Goal: Information Seeking & Learning: Learn about a topic

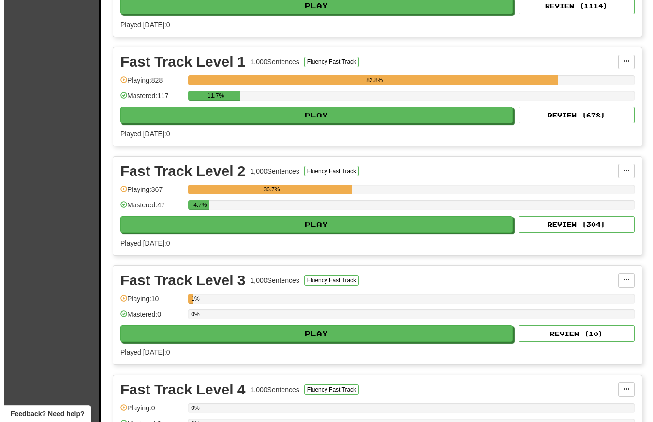
scroll to position [1277, 0]
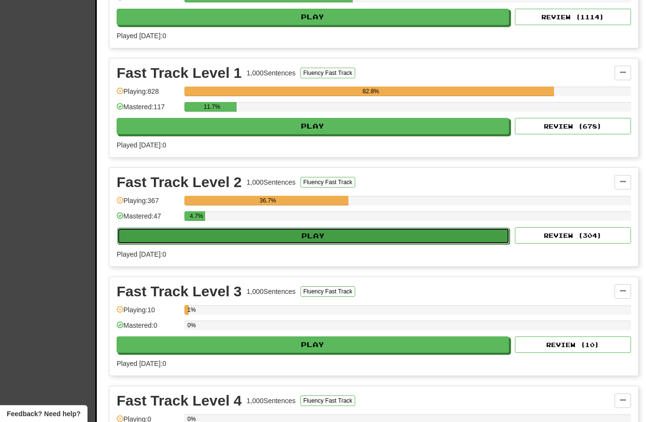
click at [346, 234] on button "Play" at bounding box center [313, 236] width 392 height 16
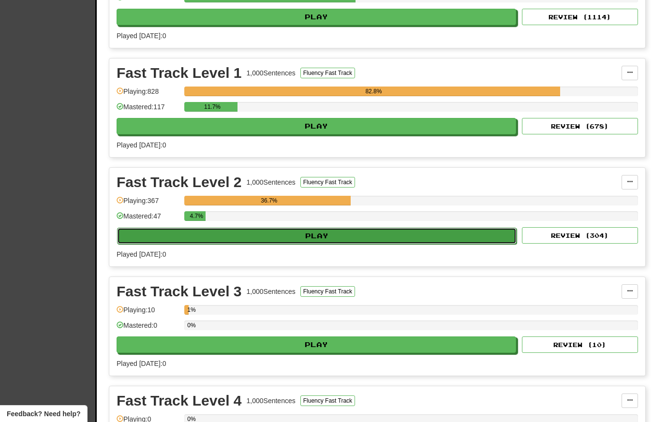
select select "**"
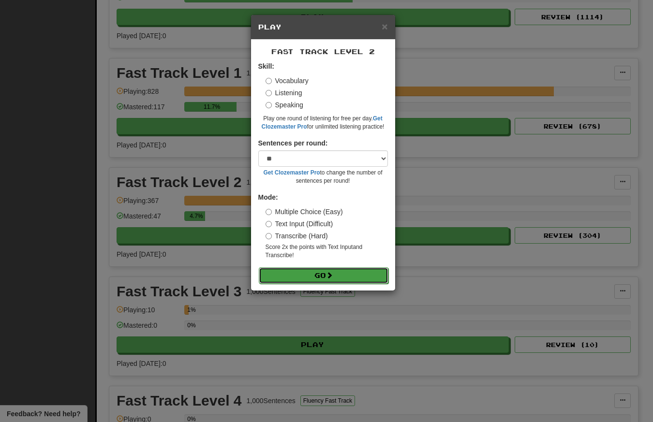
click at [323, 279] on button "Go" at bounding box center [324, 276] width 130 height 16
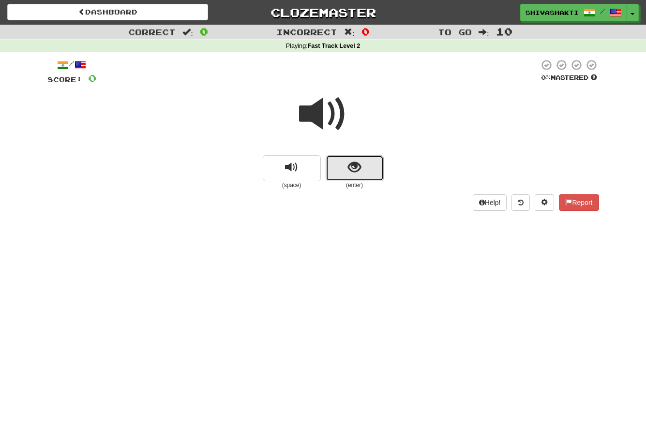
click at [344, 169] on button "show sentence" at bounding box center [355, 168] width 58 height 26
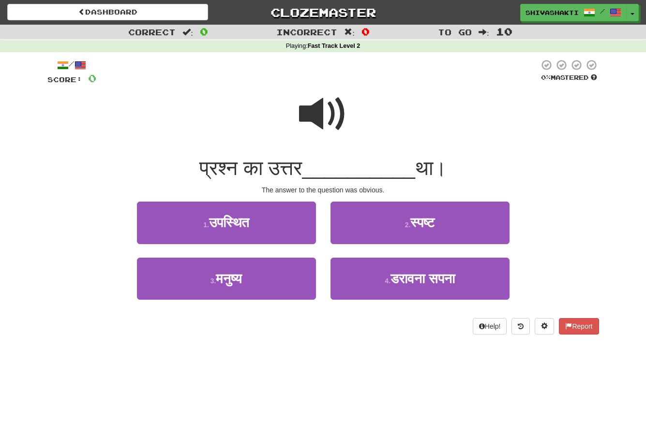
click at [320, 105] on span at bounding box center [323, 114] width 48 height 48
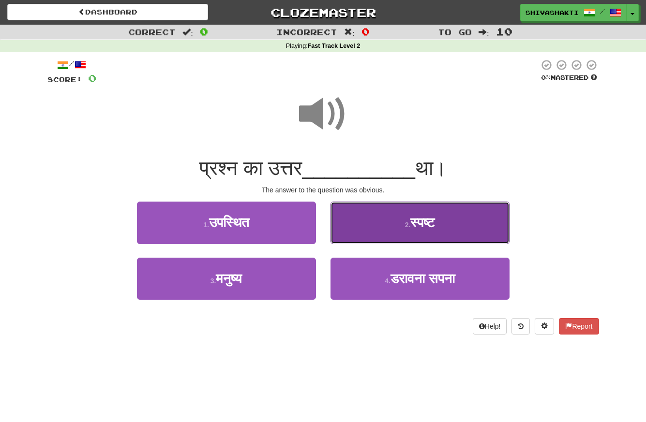
click at [405, 228] on small "2 ." at bounding box center [408, 225] width 6 height 8
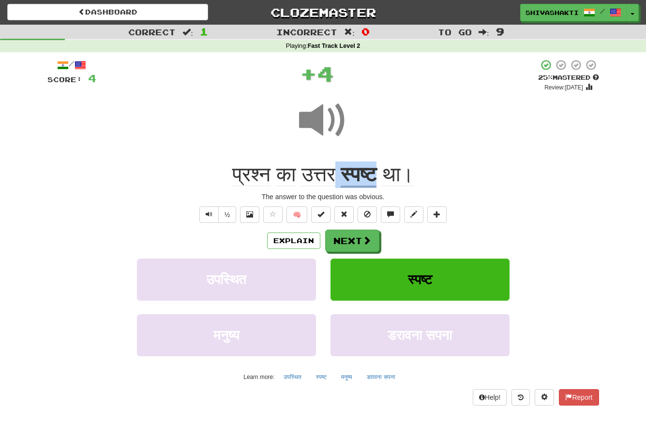
drag, startPoint x: 374, startPoint y: 175, endPoint x: 329, endPoint y: 167, distance: 45.7
click at [329, 167] on div "प्रश्न का उत्तर स्पष्ट था।" at bounding box center [323, 175] width 552 height 27
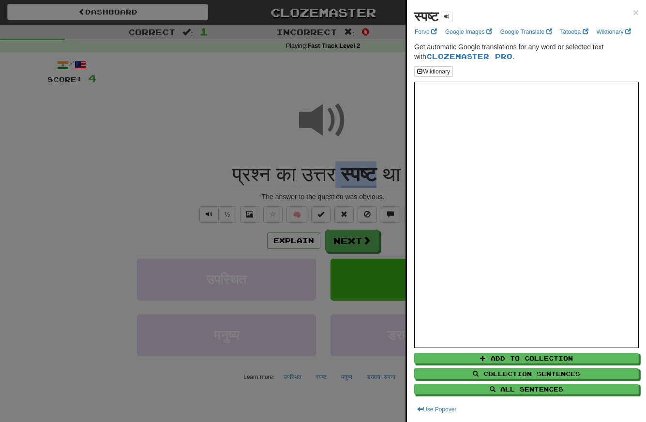
copy div "स्पष्ट"
click at [297, 237] on div at bounding box center [323, 211] width 646 height 422
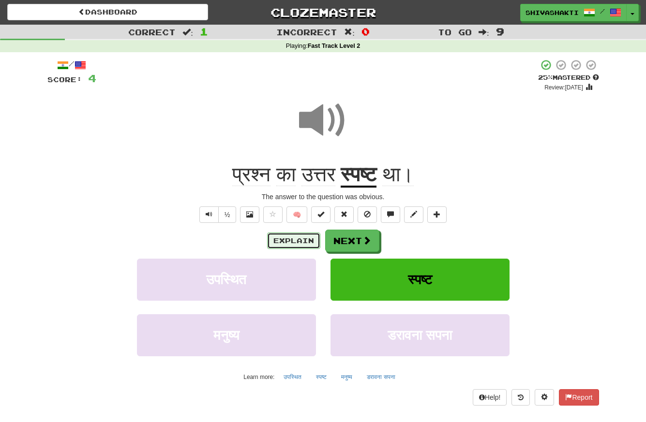
click at [297, 237] on button "Explain" at bounding box center [293, 241] width 53 height 16
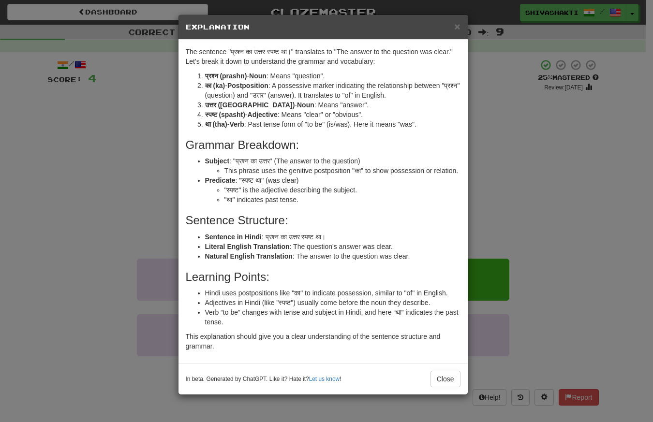
click at [88, 145] on div "× Explanation The sentence "प्रश्न का उत्तर स्पष्ट था।" translates to "The answ…" at bounding box center [326, 211] width 653 height 422
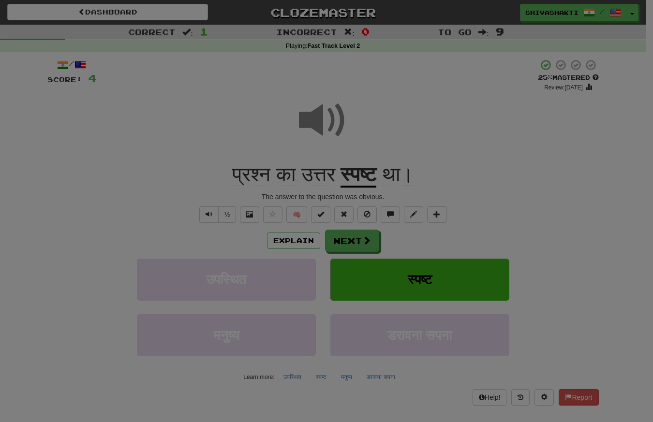
click at [88, 145] on div "× Explanation The sentence "प्रश्न का उत्तर स्पष्ट था।" translates to "The answ…" at bounding box center [326, 211] width 653 height 422
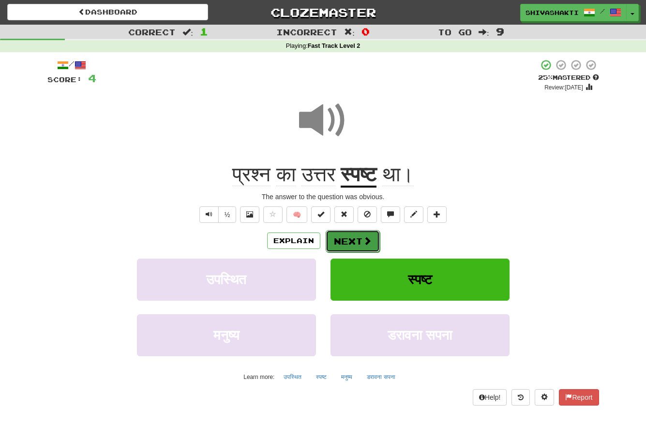
click at [356, 241] on button "Next" at bounding box center [353, 241] width 54 height 22
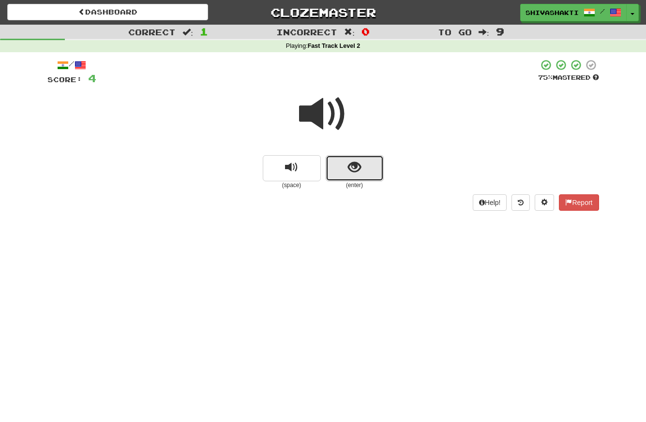
click at [359, 156] on button "show sentence" at bounding box center [355, 168] width 58 height 26
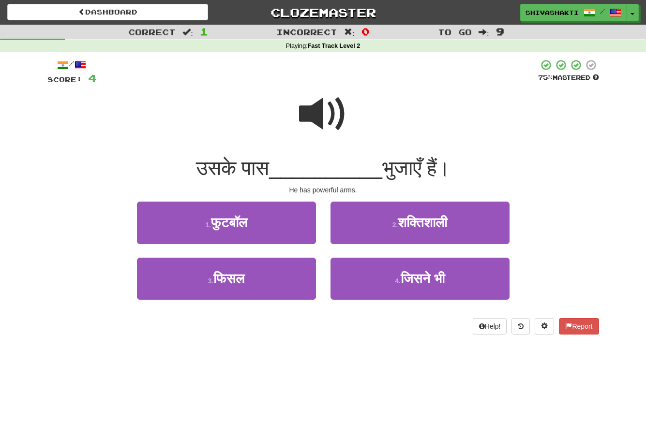
click at [322, 95] on span at bounding box center [323, 114] width 48 height 48
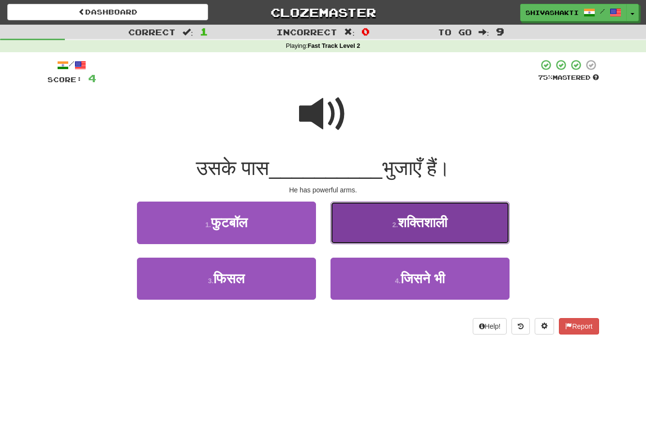
click at [413, 220] on span "शक्तिशाली" at bounding box center [422, 222] width 49 height 15
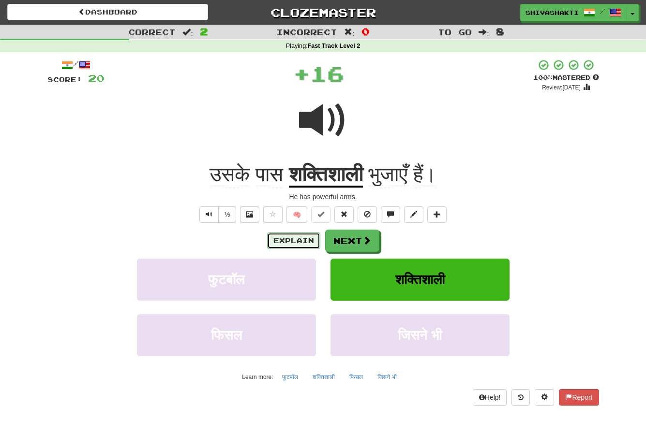
click at [280, 240] on button "Explain" at bounding box center [293, 241] width 53 height 16
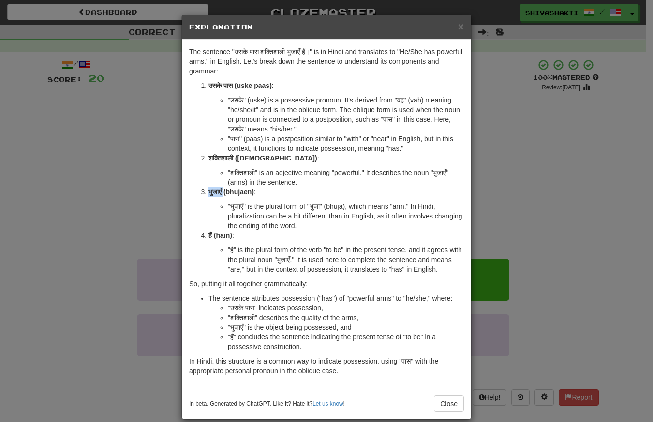
drag, startPoint x: 222, startPoint y: 191, endPoint x: 202, endPoint y: 194, distance: 19.6
click at [209, 194] on li "भुजाएँ (bhujaen) : "भुजाएँ" is the plural form of "भुजा" (bhuja), which means "…" at bounding box center [336, 209] width 255 height 44
copy strong "भुजाएँ"
click at [110, 82] on div "× Explanation The sentence "उसके पास शक्तिशाली भुजाएँ हैं।" is in Hindi and tra…" at bounding box center [326, 211] width 653 height 422
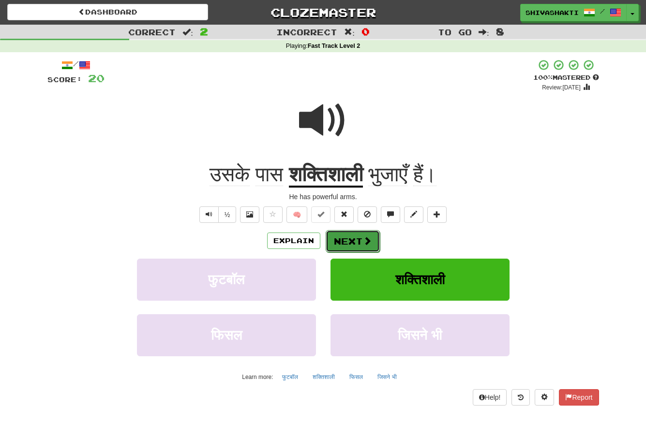
click at [353, 243] on button "Next" at bounding box center [353, 241] width 54 height 22
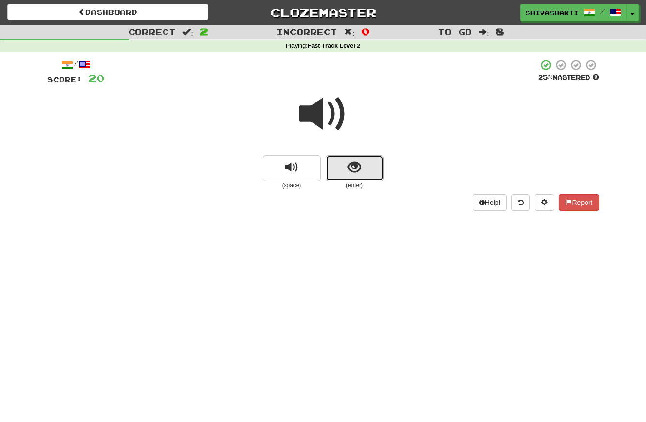
click at [360, 171] on span "show sentence" at bounding box center [354, 167] width 13 height 13
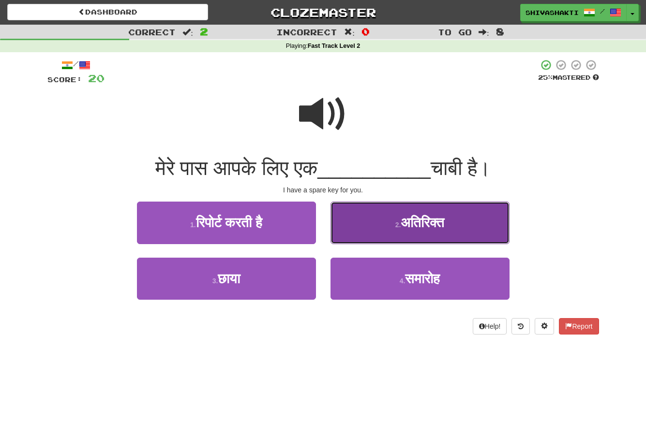
click at [456, 225] on button "2 . अतिरिक्त" at bounding box center [419, 223] width 179 height 42
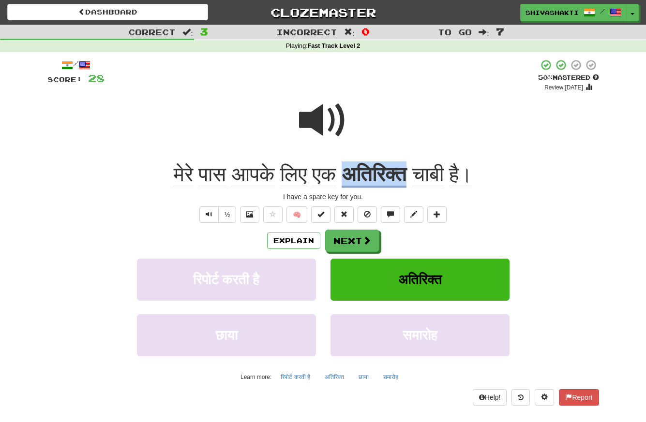
drag, startPoint x: 418, startPoint y: 175, endPoint x: 349, endPoint y: 179, distance: 68.3
click at [349, 179] on div "मेरे पास आपके लिए एक अतिरिक्त चाबी है।" at bounding box center [323, 175] width 552 height 27
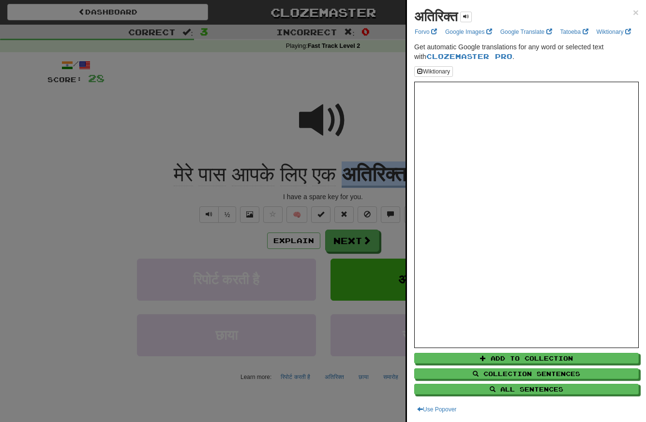
copy u "अतिरिक्त"
click at [236, 129] on div at bounding box center [323, 211] width 646 height 422
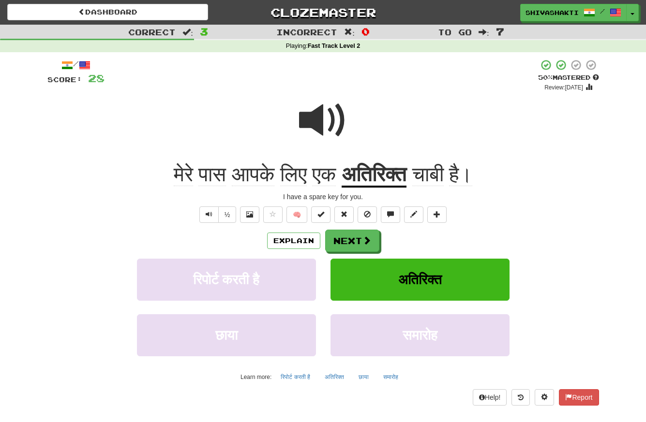
click at [319, 112] on span at bounding box center [323, 120] width 48 height 48
click at [287, 237] on button "Explain" at bounding box center [293, 241] width 53 height 16
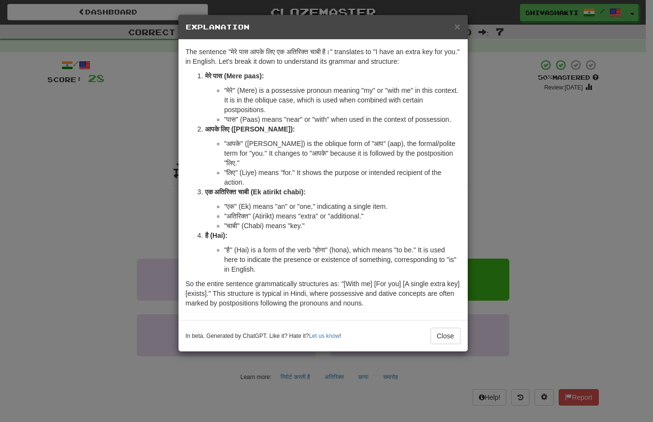
click at [70, 110] on div "× Explanation The sentence "मेरे पास आपके लिए एक अतिरिक्त चाबी है।" translates …" at bounding box center [326, 211] width 653 height 422
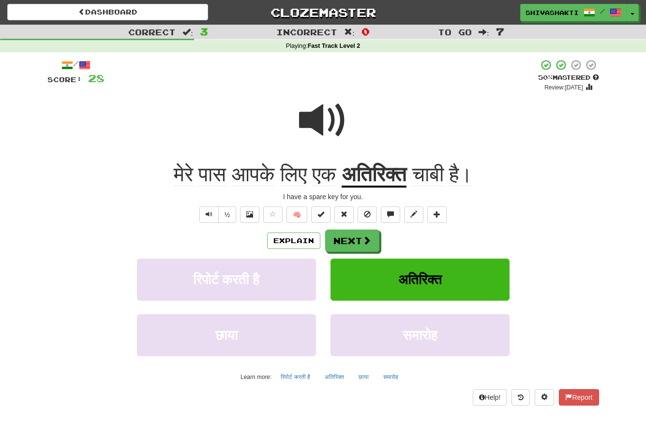
click at [321, 126] on span at bounding box center [323, 120] width 48 height 48
click at [352, 241] on button "Next" at bounding box center [353, 241] width 54 height 22
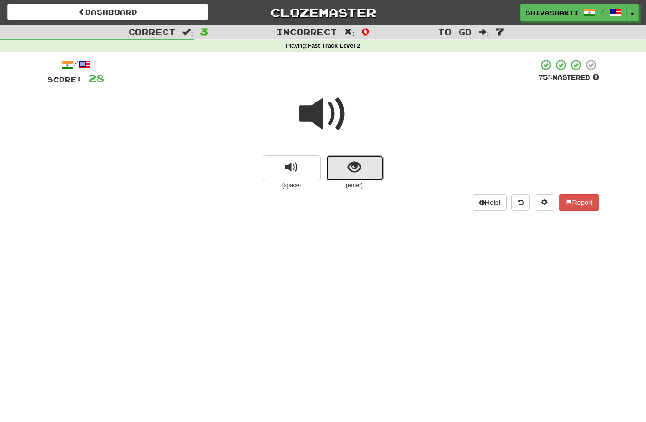
click at [350, 165] on span "show sentence" at bounding box center [354, 167] width 13 height 13
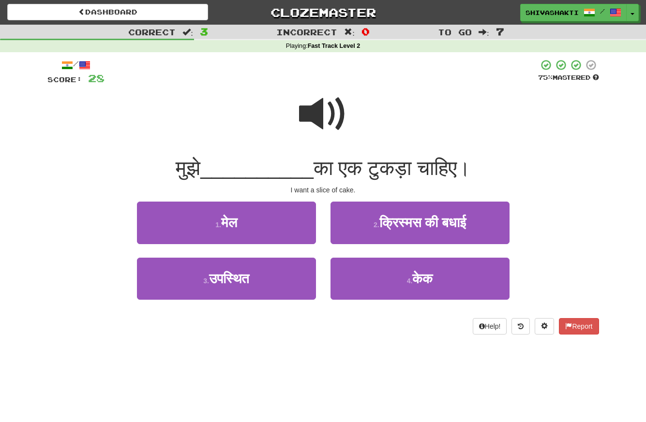
click at [321, 108] on span at bounding box center [323, 114] width 48 height 48
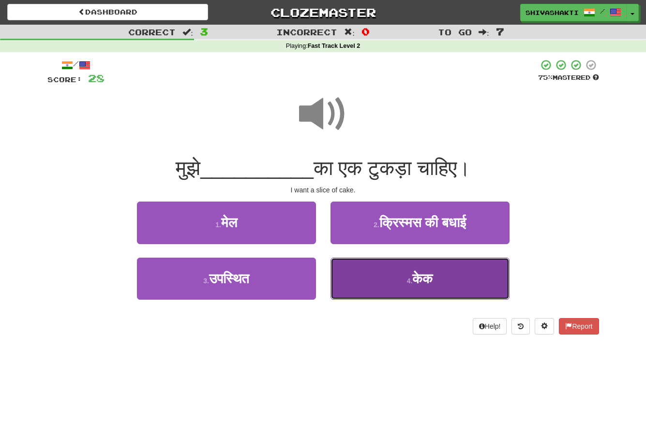
click at [404, 281] on button "4 . केक" at bounding box center [419, 279] width 179 height 42
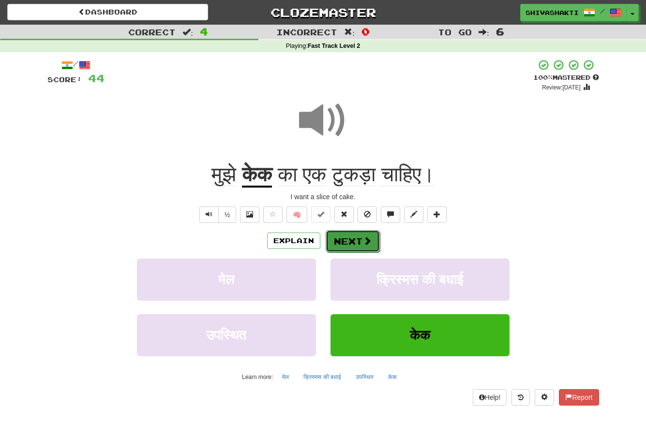
click at [356, 237] on button "Next" at bounding box center [353, 241] width 54 height 22
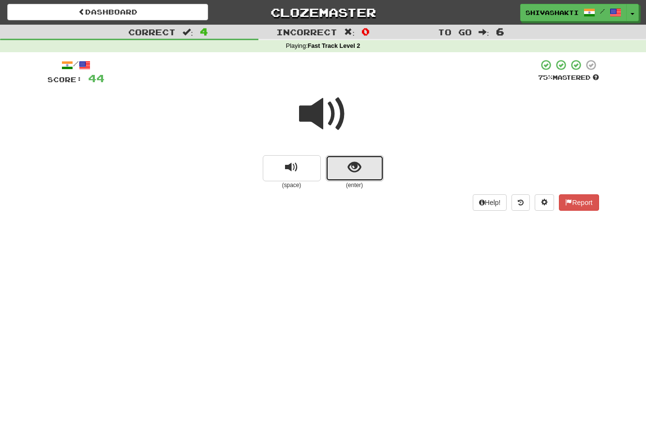
click at [359, 165] on span "show sentence" at bounding box center [354, 167] width 13 height 13
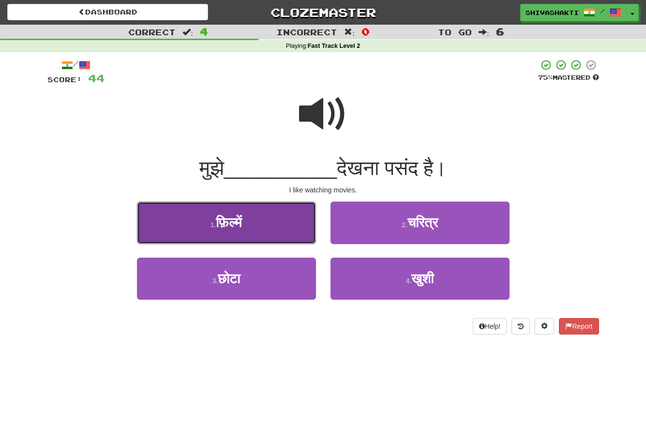
click at [217, 227] on span "फ़िल्में" at bounding box center [229, 222] width 26 height 15
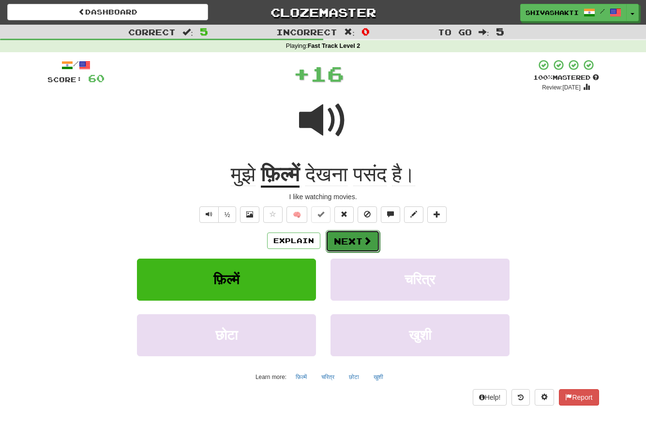
click at [348, 237] on button "Next" at bounding box center [353, 241] width 54 height 22
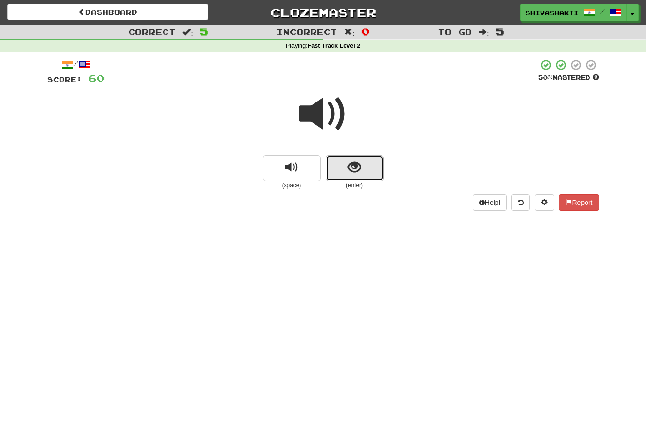
click at [352, 172] on span "show sentence" at bounding box center [354, 167] width 13 height 13
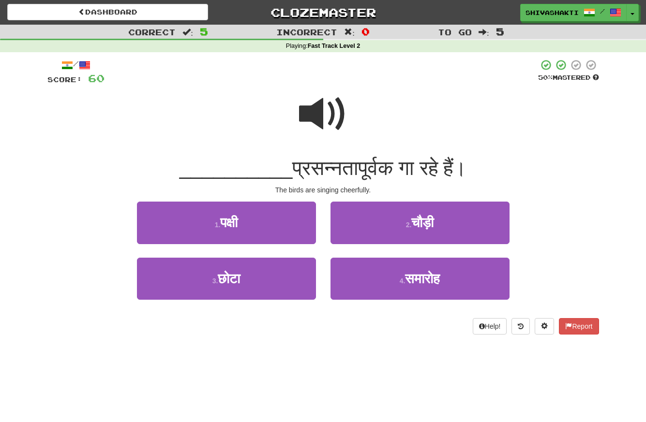
click at [318, 116] on span at bounding box center [323, 114] width 48 height 48
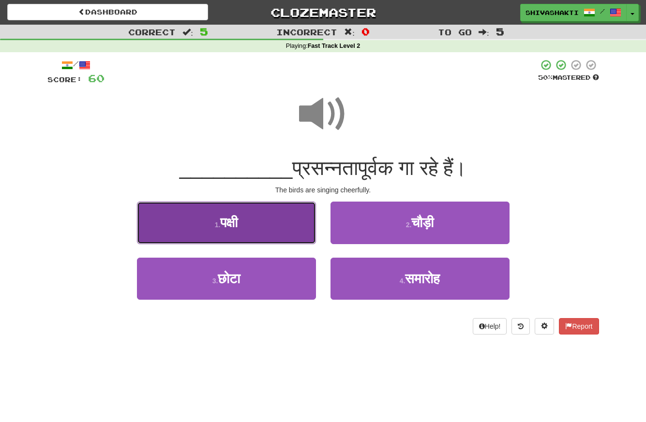
click at [247, 230] on button "1 . पक्षी" at bounding box center [226, 223] width 179 height 42
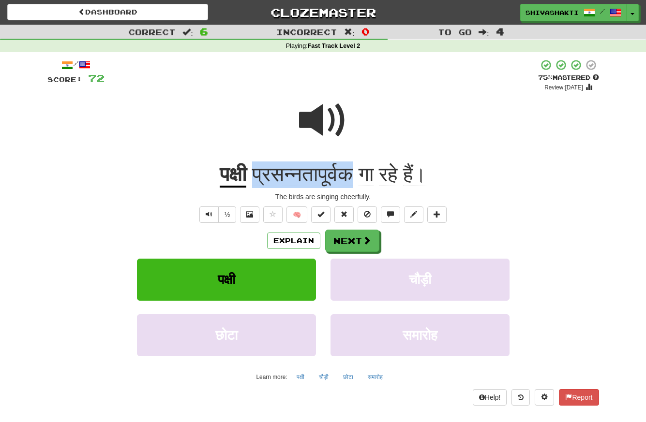
drag, startPoint x: 353, startPoint y: 177, endPoint x: 261, endPoint y: 174, distance: 92.5
click at [261, 174] on span "प्रसन्नतापूर्वक" at bounding box center [302, 174] width 101 height 23
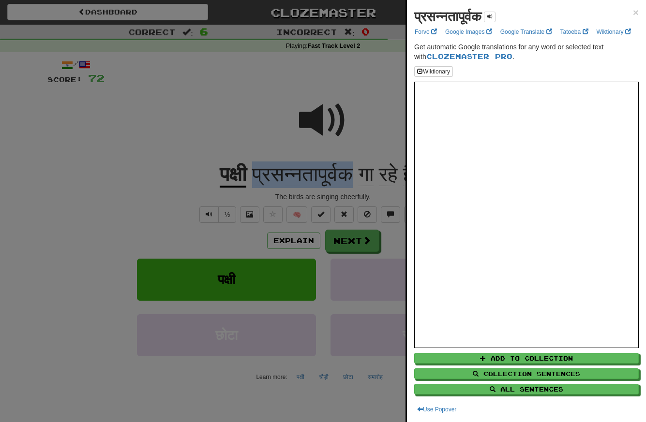
copy span "प्रसन्नतापूर्वक"
click at [287, 189] on div at bounding box center [323, 211] width 646 height 422
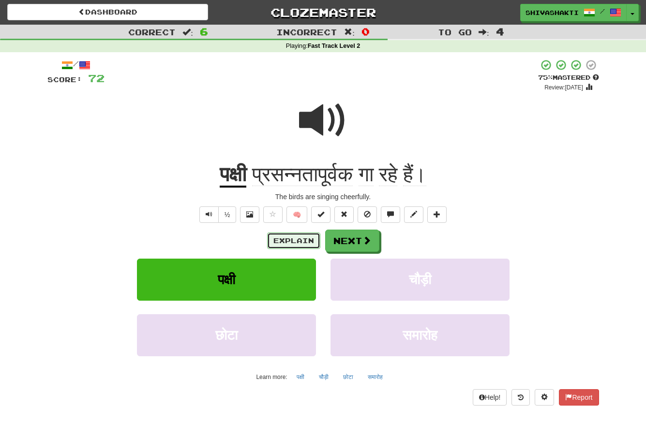
click at [285, 242] on button "Explain" at bounding box center [293, 241] width 53 height 16
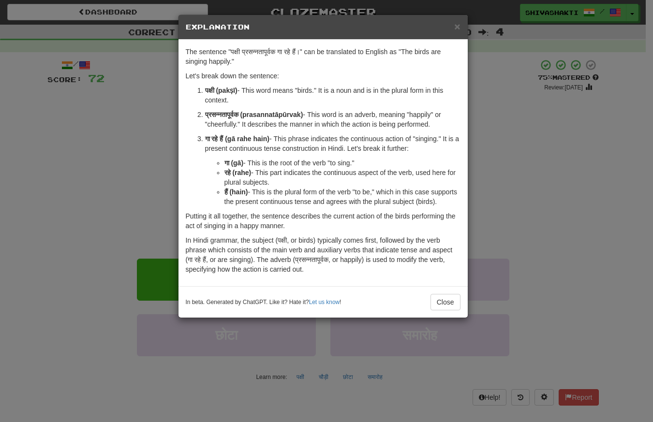
click at [126, 149] on div "× Explanation The sentence "पक्षी प्रसन्नतापूर्वक गा रहे हैं।" can be translate…" at bounding box center [326, 211] width 653 height 422
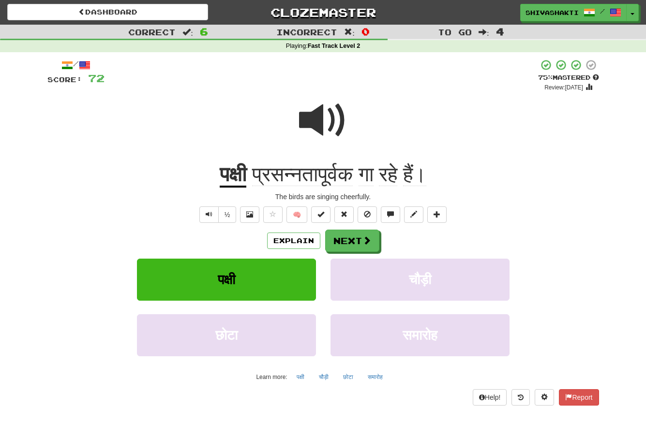
click at [337, 118] on span at bounding box center [323, 120] width 48 height 48
click at [348, 242] on button "Next" at bounding box center [353, 241] width 54 height 22
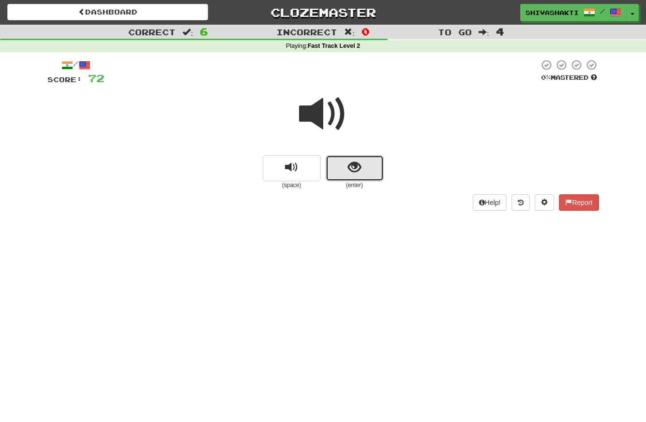
click at [357, 173] on span "show sentence" at bounding box center [354, 167] width 13 height 13
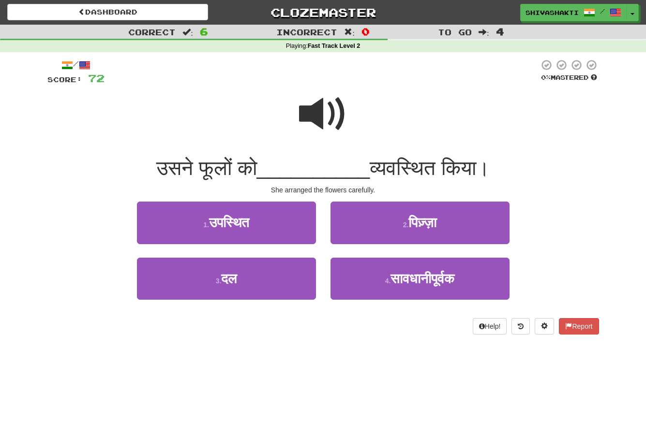
click at [332, 119] on span at bounding box center [323, 114] width 48 height 48
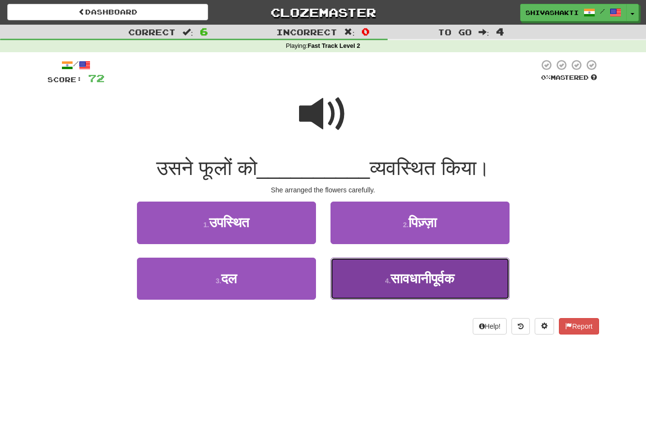
click at [391, 286] on span "सावधानीपूर्वक" at bounding box center [422, 278] width 64 height 15
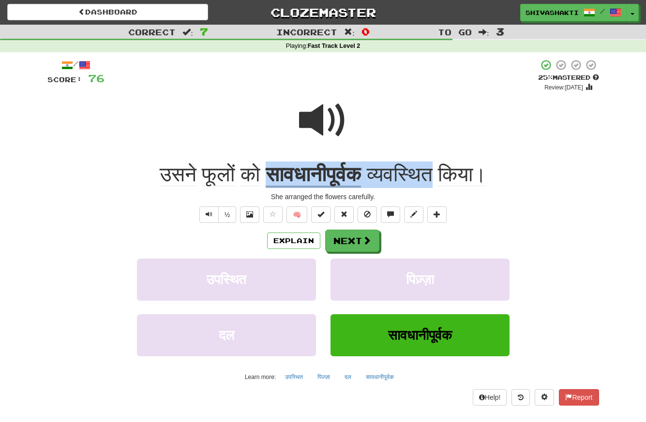
drag, startPoint x: 442, startPoint y: 176, endPoint x: 257, endPoint y: 178, distance: 184.4
click at [257, 178] on div "उसने फूलों को सावधानीपूर्वक व्यवस्थित किया।" at bounding box center [323, 175] width 552 height 27
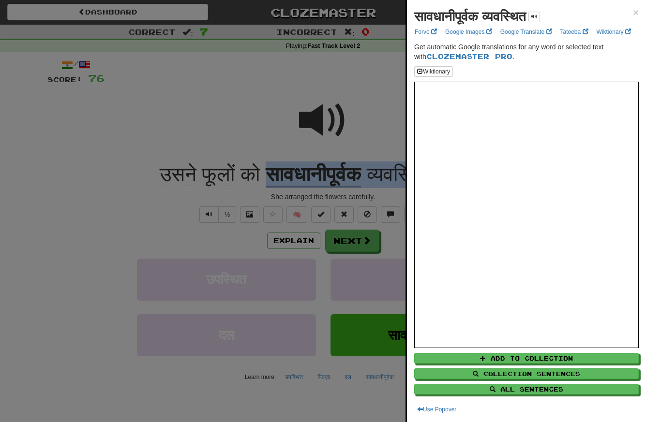
copy div "सावधानीपूर्वक व्यवस्थित"
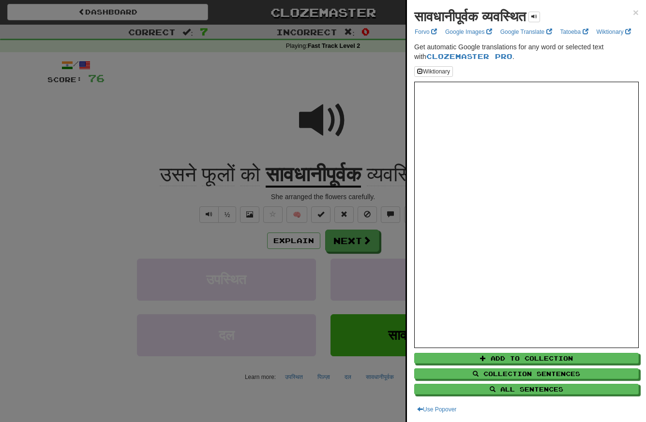
click at [289, 243] on div at bounding box center [323, 211] width 646 height 422
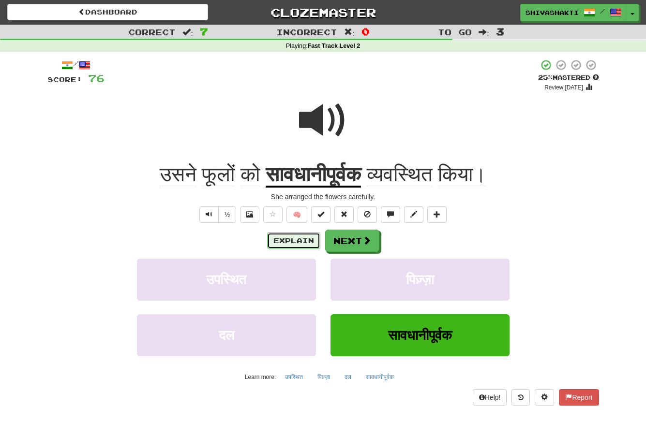
click at [289, 243] on button "Explain" at bounding box center [293, 241] width 53 height 16
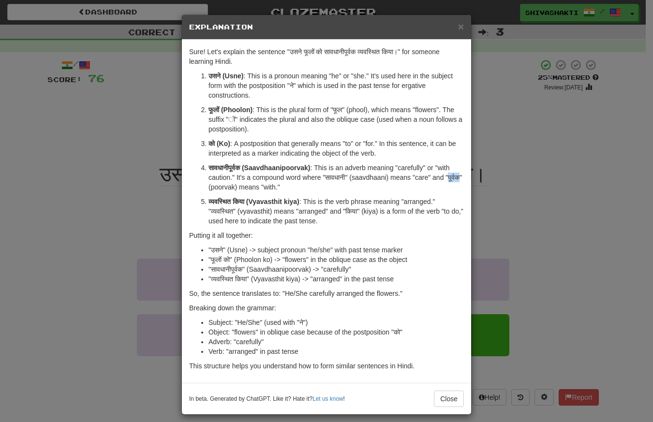
drag, startPoint x: 220, startPoint y: 188, endPoint x: 207, endPoint y: 188, distance: 13.6
click at [209, 188] on p "सावधानीपूर्वक (Saavdhaanipoorvak) : This is an adverb meaning "carefully" or "w…" at bounding box center [336, 177] width 255 height 29
copy p "पूर्वक"
click at [114, 119] on div "× Explanation Sure! Let's explain the sentence "उसने फूलों को सावधानीपूर्वक व्य…" at bounding box center [326, 211] width 653 height 422
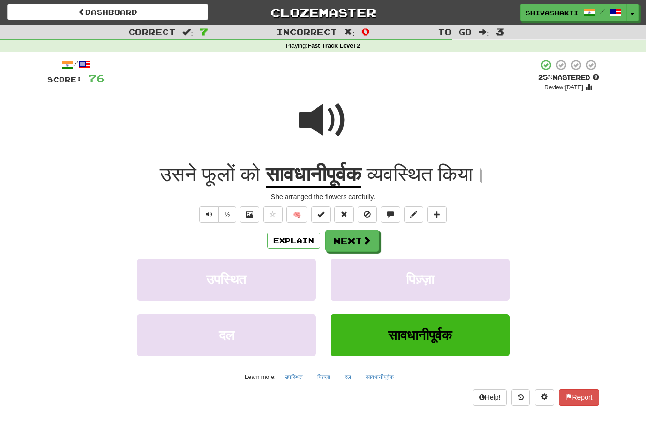
click at [320, 119] on span at bounding box center [323, 120] width 48 height 48
click at [348, 243] on button "Next" at bounding box center [353, 241] width 54 height 22
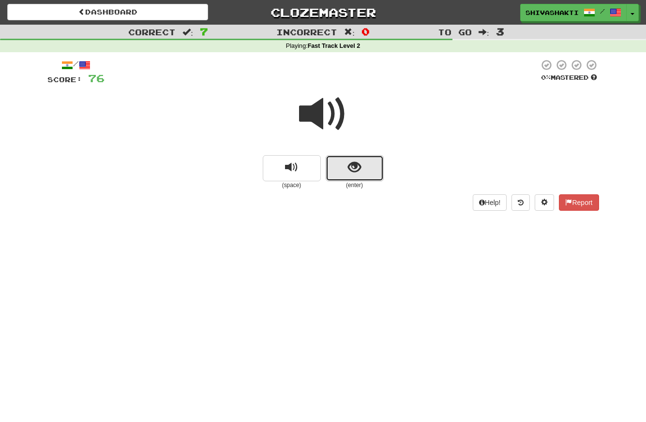
click at [349, 167] on span "show sentence" at bounding box center [354, 167] width 13 height 13
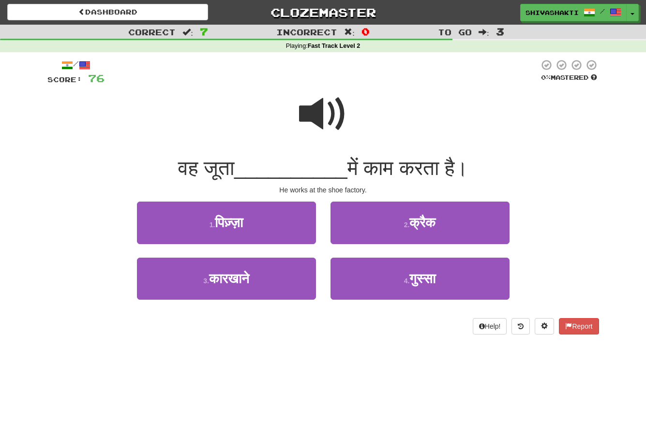
click at [325, 112] on span at bounding box center [323, 114] width 48 height 48
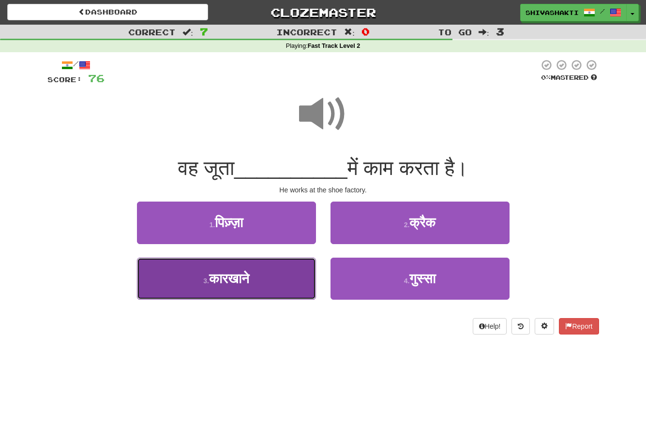
click at [250, 288] on button "3 . कारखाने" at bounding box center [226, 279] width 179 height 42
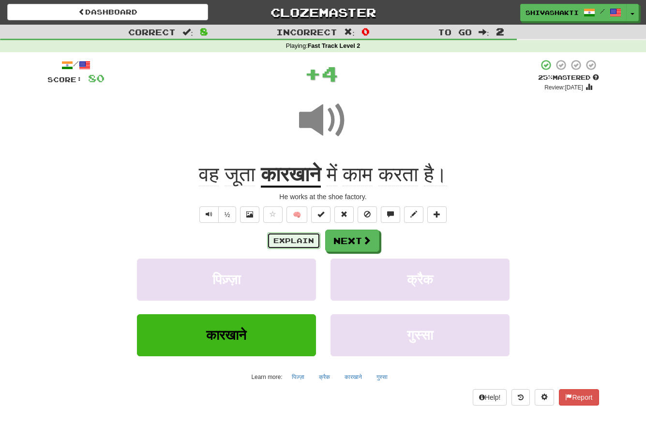
click at [290, 242] on button "Explain" at bounding box center [293, 241] width 53 height 16
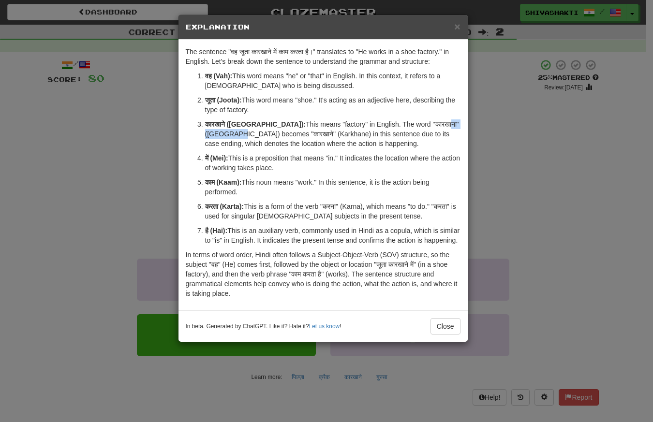
drag, startPoint x: 456, startPoint y: 127, endPoint x: 416, endPoint y: 125, distance: 40.2
click at [415, 125] on p "कारखाने ([GEOGRAPHIC_DATA]): This means "factory" in English. The word "कारखाना…" at bounding box center [332, 134] width 255 height 29
click at [460, 123] on p "कारखाने ([GEOGRAPHIC_DATA]): This means "factory" in English. The word "कारखाना…" at bounding box center [332, 134] width 255 height 29
drag, startPoint x: 421, startPoint y: 125, endPoint x: 401, endPoint y: 124, distance: 20.8
click at [401, 124] on p "कारखाने ([GEOGRAPHIC_DATA]): This means "factory" in English. The word "कारखाना…" at bounding box center [332, 134] width 255 height 29
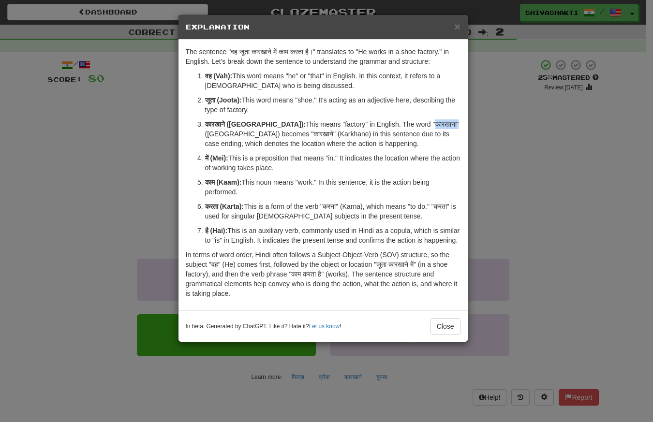
copy p "कारखाना"
click at [63, 126] on div "× Explanation The sentence "वह जूता कारखाने में काम करता है।" translates to "He…" at bounding box center [326, 211] width 653 height 422
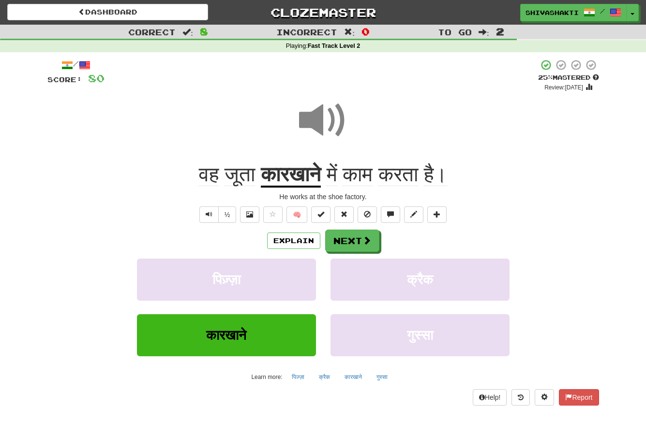
click at [317, 125] on span at bounding box center [323, 120] width 48 height 48
click at [364, 238] on span at bounding box center [367, 241] width 9 height 9
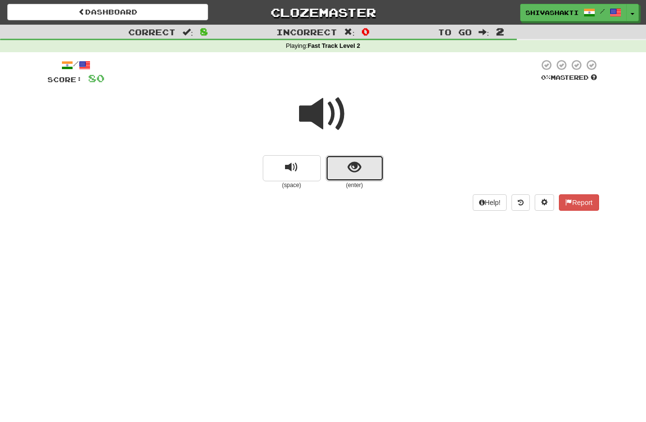
click at [357, 161] on span "show sentence" at bounding box center [354, 167] width 13 height 13
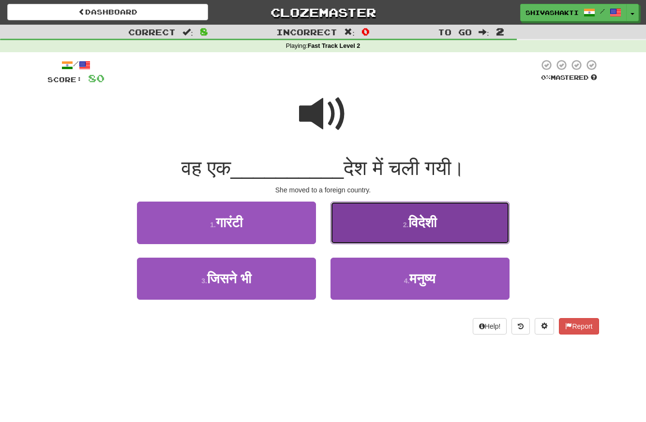
click at [404, 218] on button "2 . विदेशी" at bounding box center [419, 223] width 179 height 42
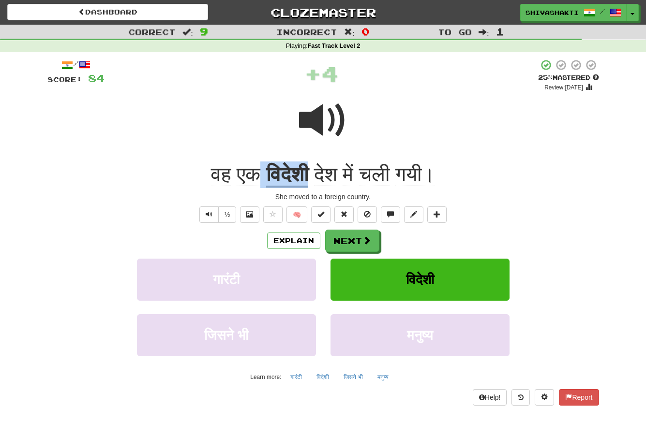
drag, startPoint x: 311, startPoint y: 180, endPoint x: 255, endPoint y: 170, distance: 57.5
click at [255, 170] on div "वह एक विदेशी देश में चली गयी।" at bounding box center [323, 175] width 552 height 27
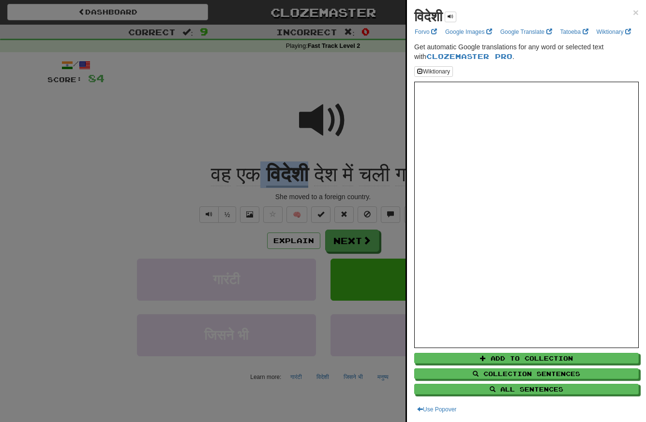
copy div "विदेशी"
click at [160, 92] on div at bounding box center [323, 211] width 646 height 422
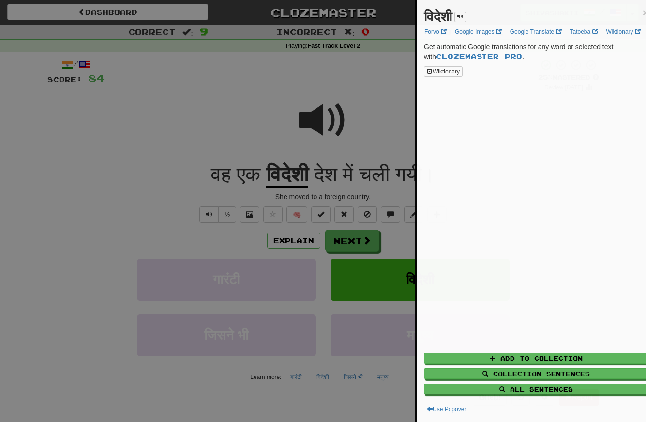
click at [160, 92] on div at bounding box center [323, 211] width 646 height 422
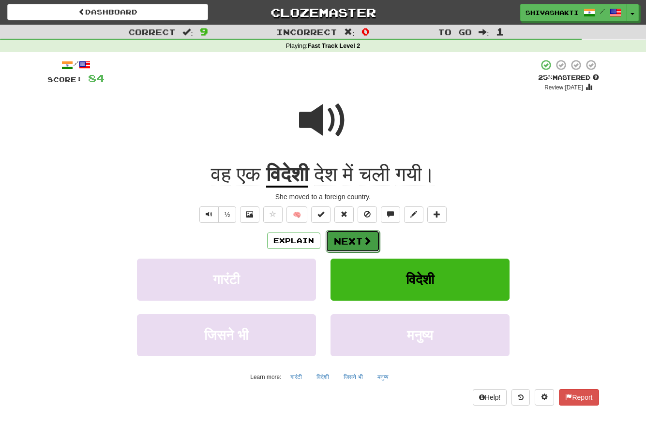
click at [344, 244] on button "Next" at bounding box center [353, 241] width 54 height 22
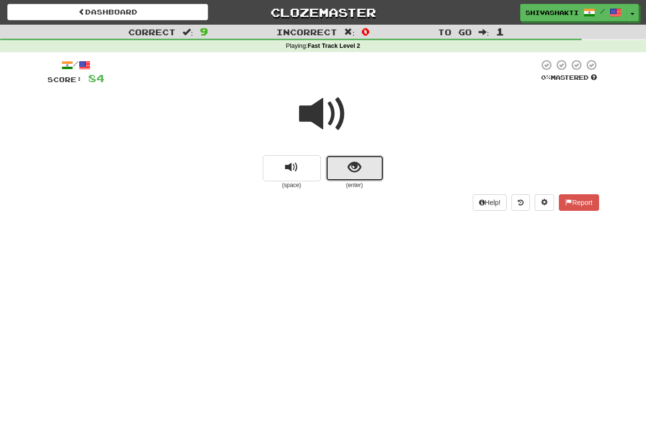
click at [354, 169] on span "show sentence" at bounding box center [354, 167] width 13 height 13
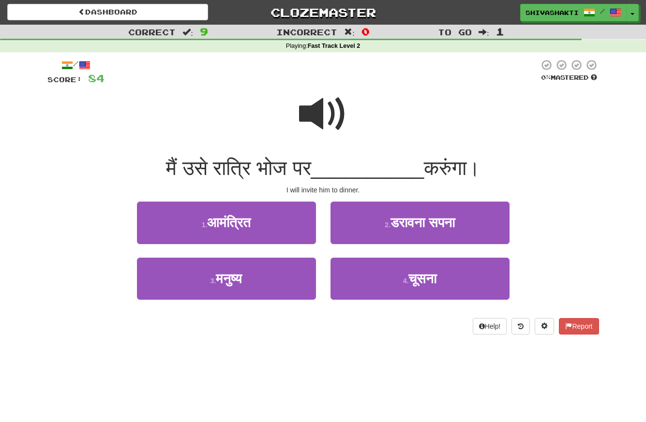
click at [320, 116] on span at bounding box center [323, 114] width 48 height 48
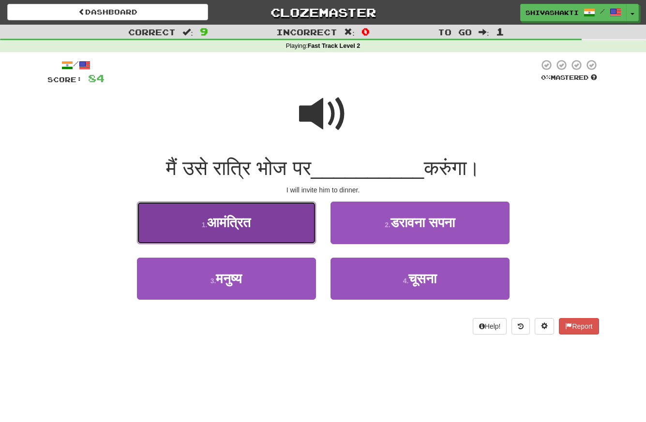
click at [209, 232] on button "1 . आमंत्रित" at bounding box center [226, 223] width 179 height 42
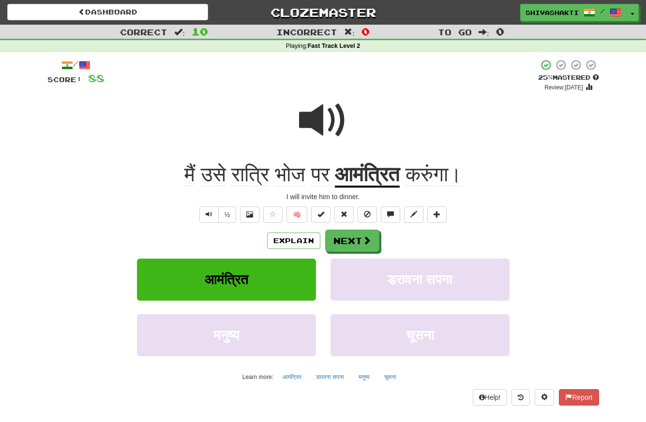
click at [325, 122] on span at bounding box center [323, 120] width 48 height 48
click at [360, 241] on button "Next" at bounding box center [353, 241] width 54 height 22
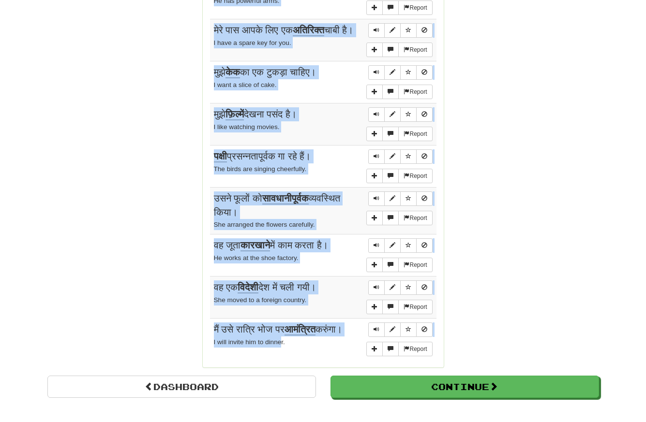
scroll to position [721, 0]
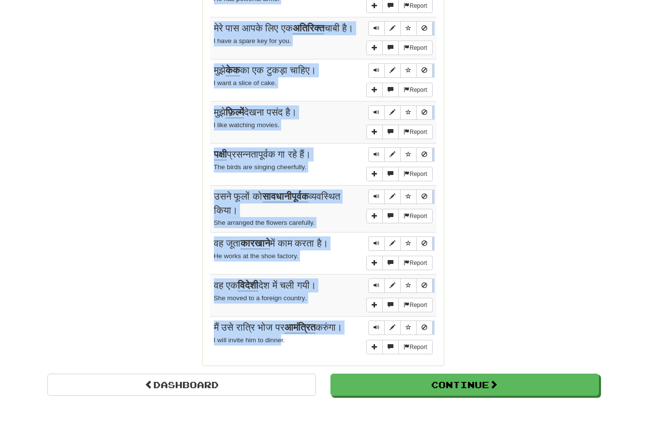
drag, startPoint x: 212, startPoint y: 178, endPoint x: 282, endPoint y: 340, distance: 176.4
click at [282, 340] on tbody "Report प्रश्न का उत्तर स्पष्ट था। The answer to the question was obvious. Repor…" at bounding box center [323, 145] width 226 height 425
copy tbody "l्ip्d sा am्co a्el्s dा। Eiu tempor in utl etdolore mag aliquae. Admini venे …"
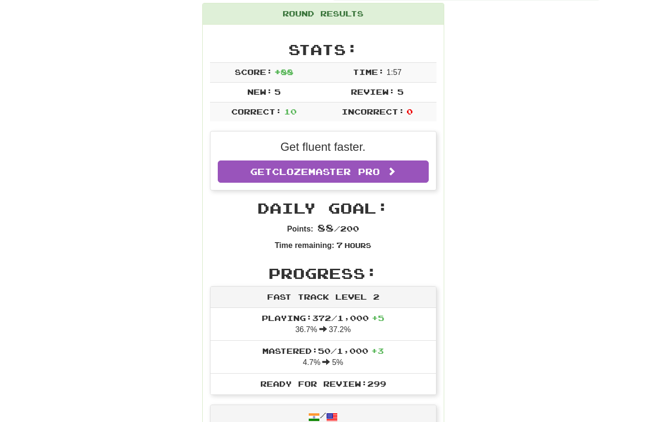
scroll to position [0, 0]
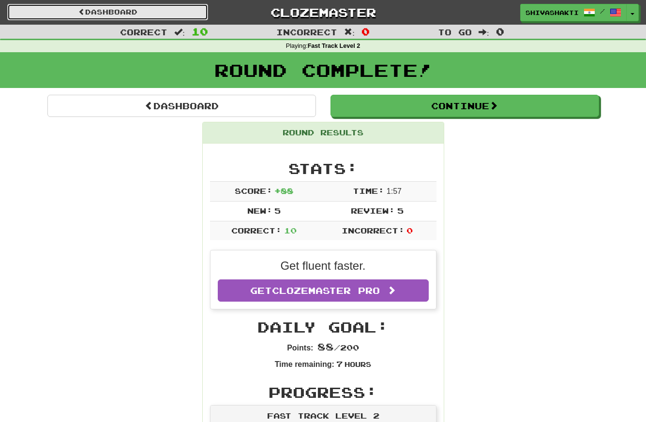
click at [72, 14] on link "Dashboard" at bounding box center [107, 12] width 201 height 16
